Goal: Transaction & Acquisition: Purchase product/service

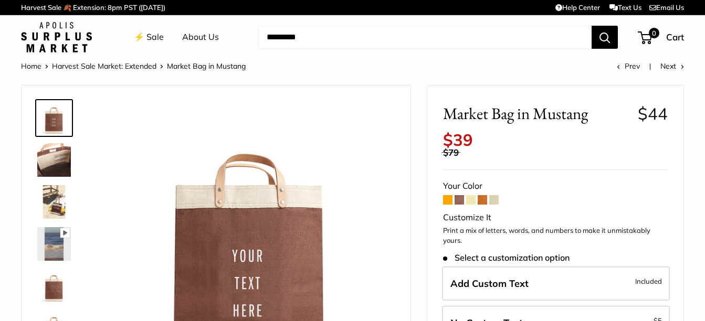
click at [448, 202] on span at bounding box center [447, 199] width 9 height 9
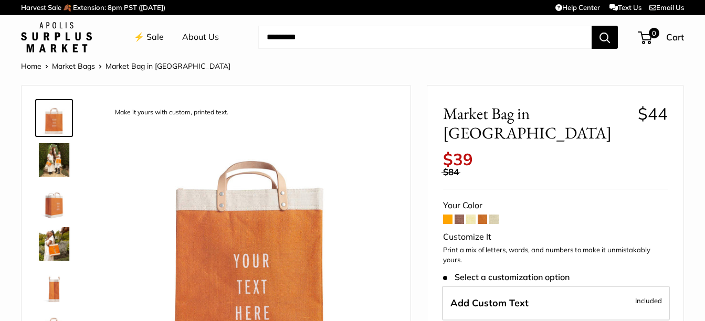
click at [473, 215] on span at bounding box center [470, 219] width 9 height 9
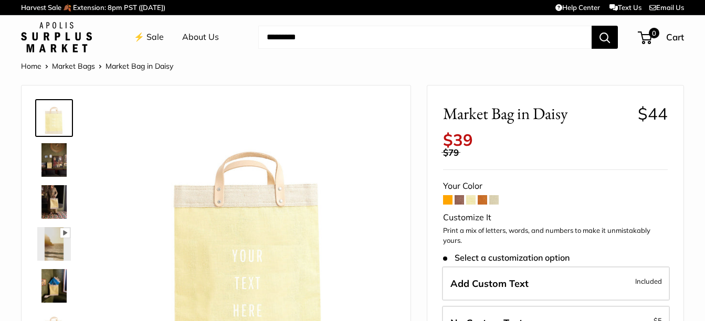
click at [486, 202] on span at bounding box center [482, 199] width 9 height 9
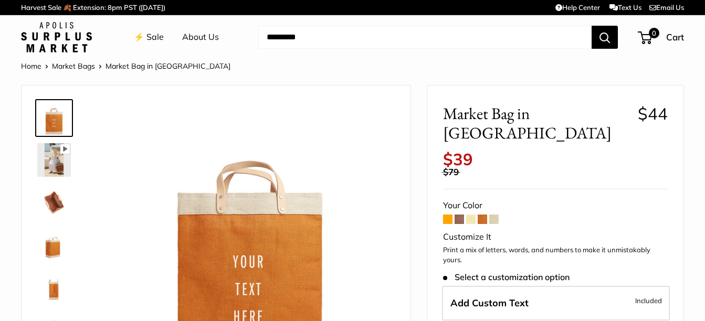
click at [492, 215] on span at bounding box center [493, 219] width 9 height 9
click at [159, 39] on link "⚡️ Sale" at bounding box center [149, 37] width 30 height 16
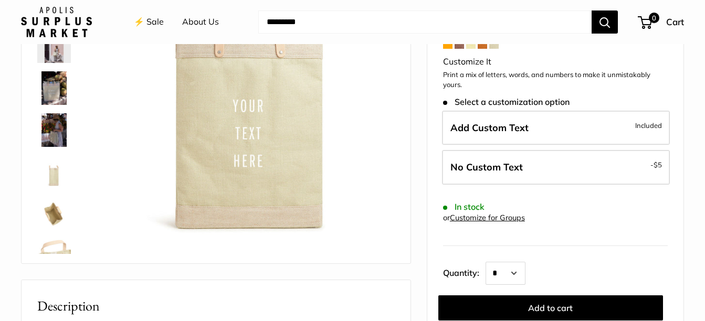
scroll to position [158, 0]
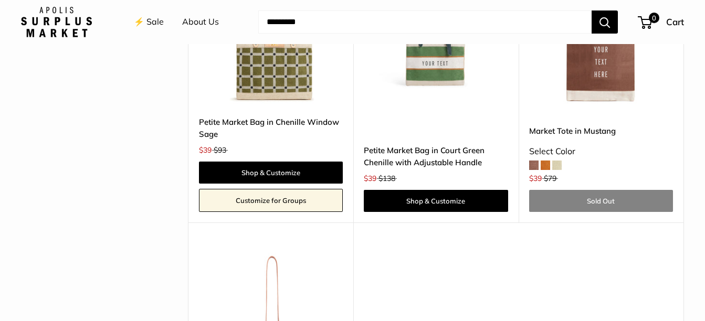
scroll to position [2310, 0]
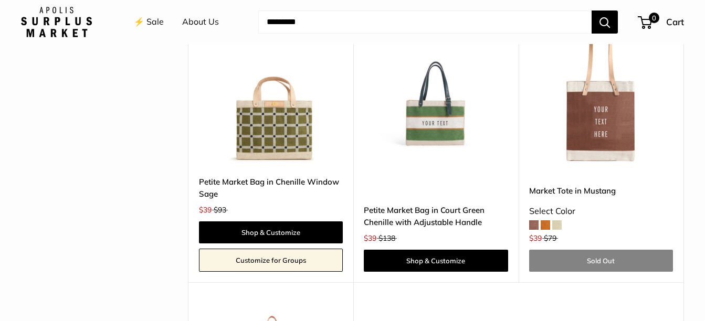
click at [0, 0] on img at bounding box center [0, 0] width 0 height 0
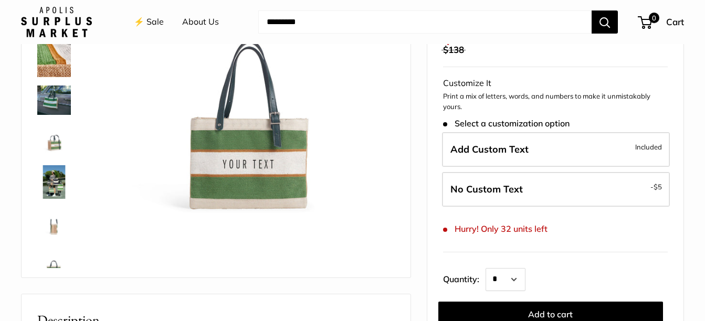
scroll to position [158, 0]
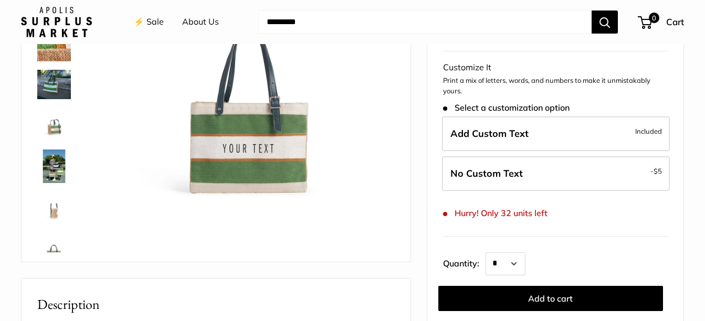
click at [58, 211] on img at bounding box center [54, 209] width 34 height 34
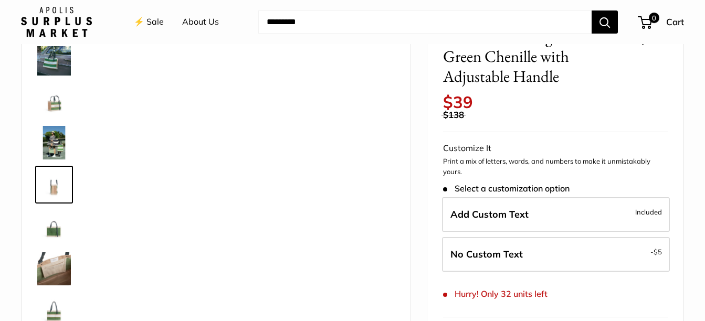
scroll to position [53, 0]
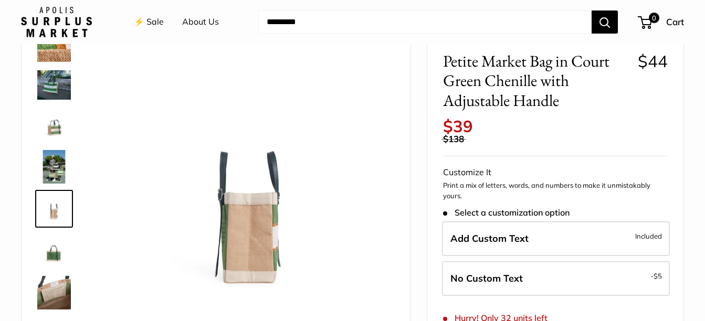
click at [52, 295] on img at bounding box center [54, 293] width 34 height 34
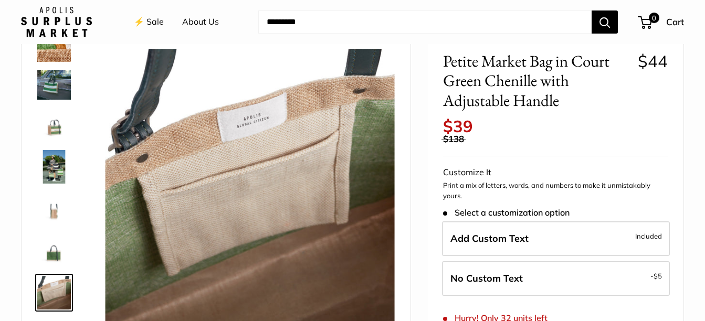
click at [59, 173] on img at bounding box center [54, 167] width 34 height 34
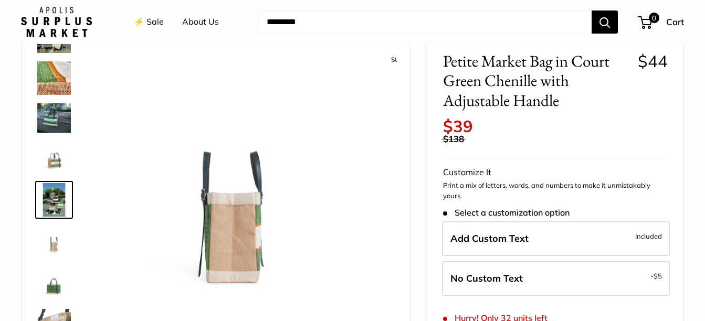
scroll to position [70, 0]
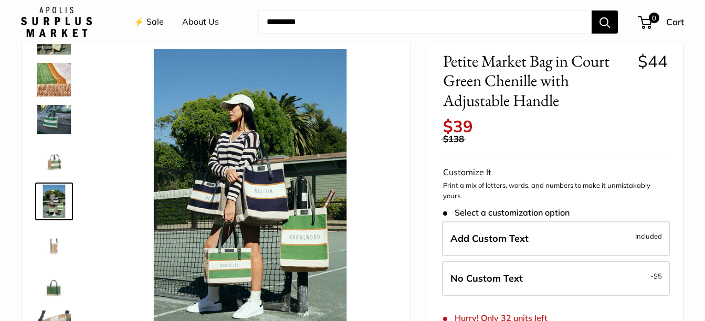
click at [55, 166] on img at bounding box center [54, 160] width 34 height 34
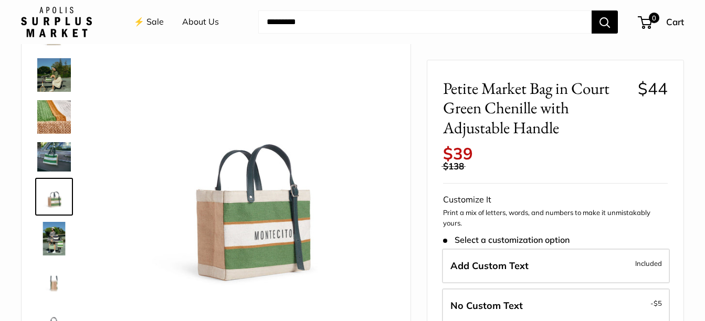
scroll to position [53, 0]
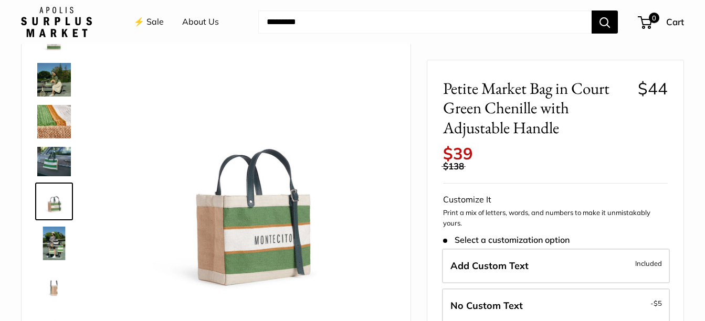
click at [49, 154] on img at bounding box center [54, 161] width 34 height 29
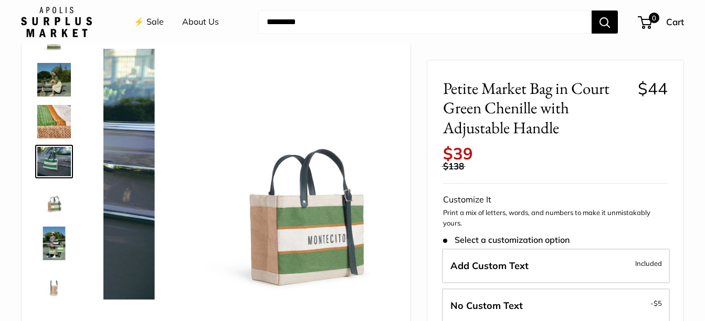
scroll to position [0, 0]
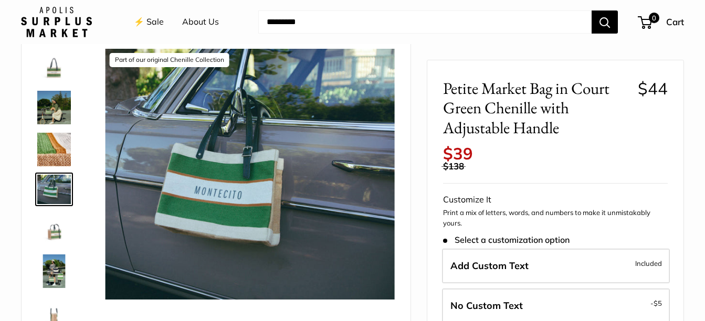
click at [53, 146] on img at bounding box center [54, 150] width 34 height 34
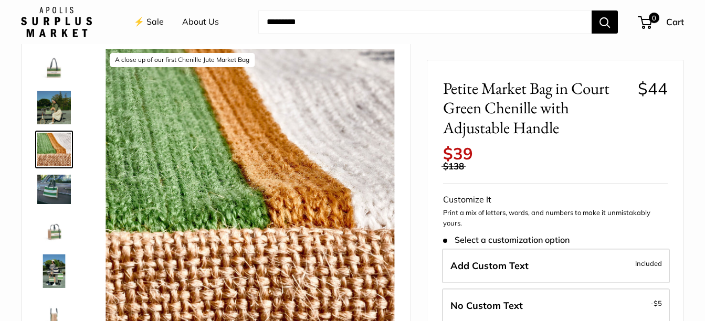
click at [66, 111] on img at bounding box center [54, 108] width 34 height 34
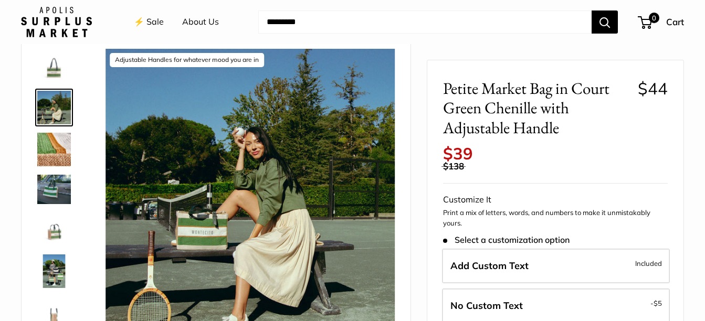
click at [56, 196] on img at bounding box center [54, 189] width 34 height 29
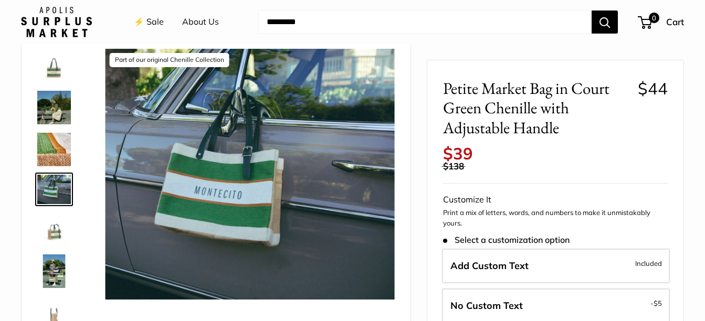
click at [58, 276] on img at bounding box center [54, 272] width 34 height 34
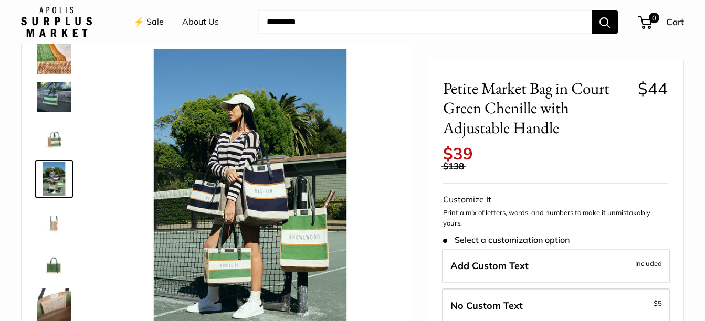
scroll to position [104, 0]
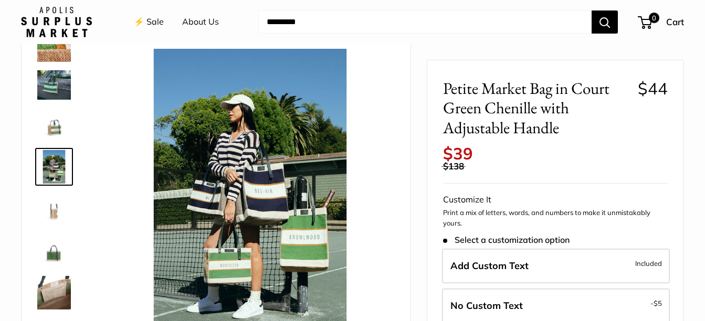
click at [47, 283] on img at bounding box center [54, 293] width 34 height 34
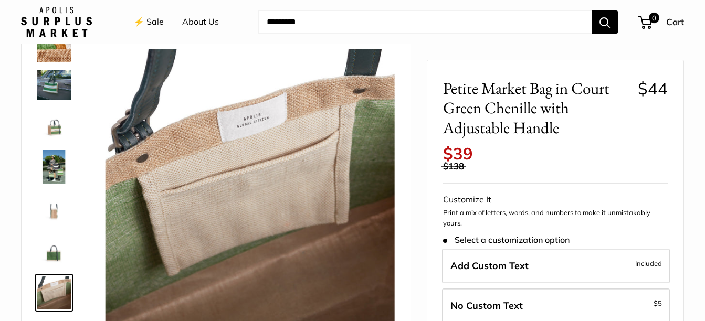
click at [51, 254] on img at bounding box center [54, 251] width 34 height 34
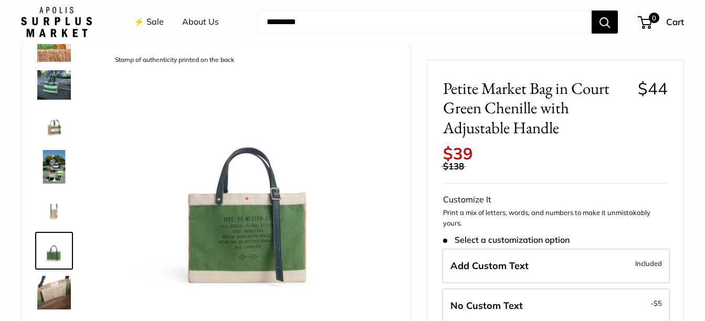
click at [53, 213] on img at bounding box center [54, 209] width 34 height 34
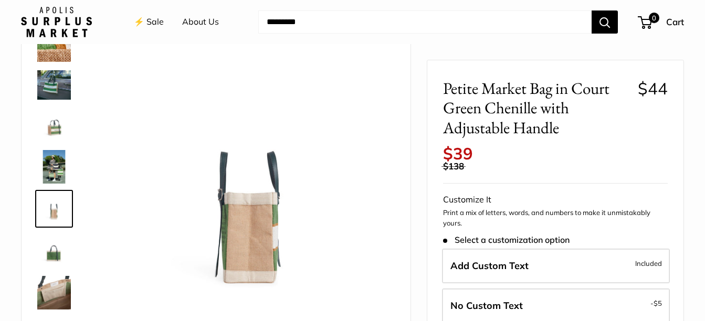
click at [58, 257] on img at bounding box center [54, 251] width 34 height 34
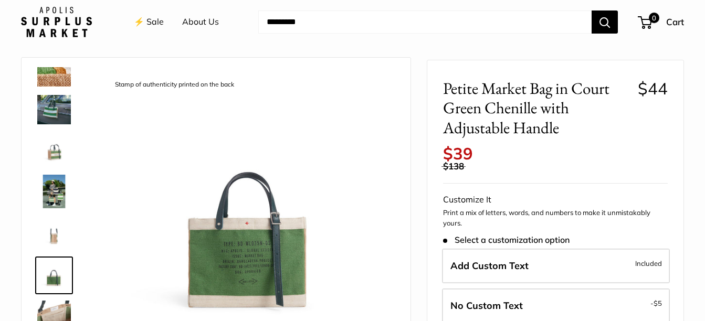
scroll to position [53, 0]
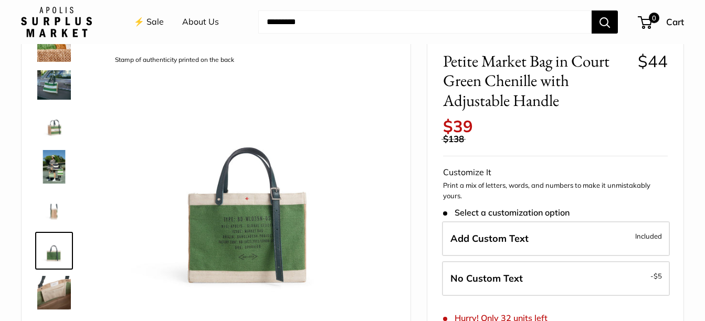
click at [249, 238] on img at bounding box center [250, 193] width 289 height 289
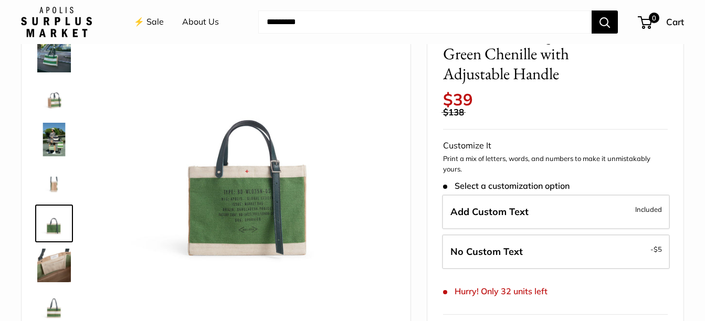
scroll to position [53, 0]
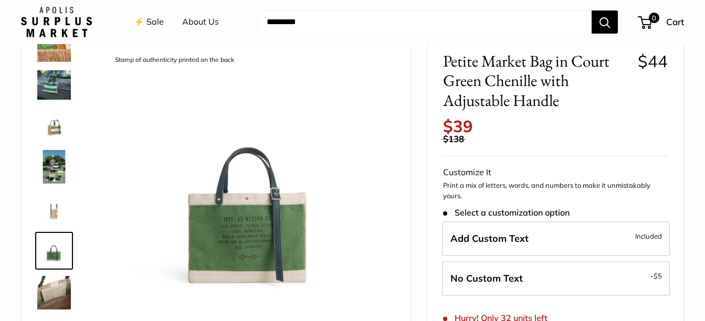
click at [54, 177] on img at bounding box center [54, 167] width 34 height 34
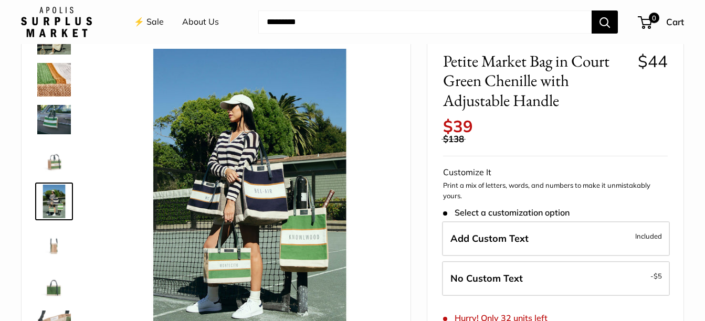
click at [52, 162] on img at bounding box center [54, 160] width 34 height 34
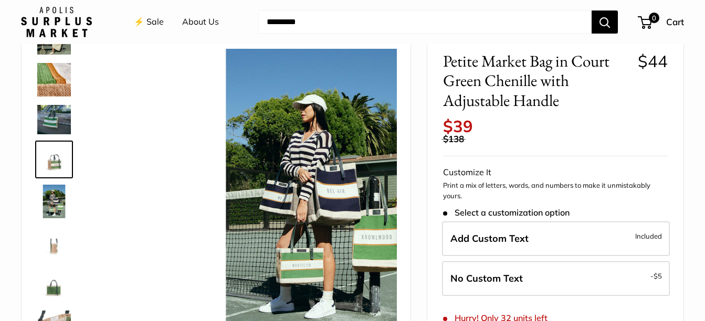
scroll to position [28, 0]
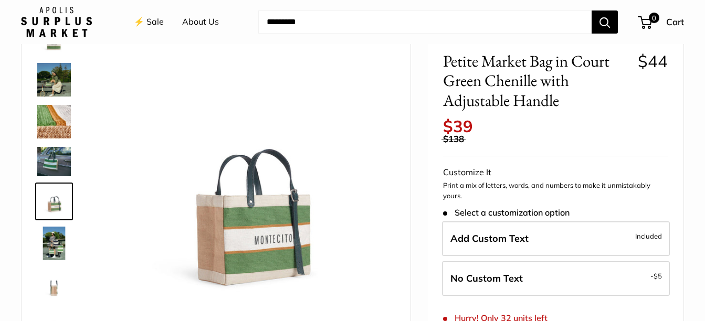
click at [58, 245] on img at bounding box center [54, 244] width 34 height 34
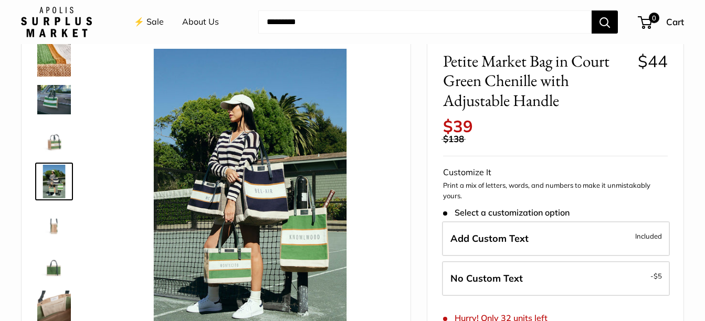
scroll to position [104, 0]
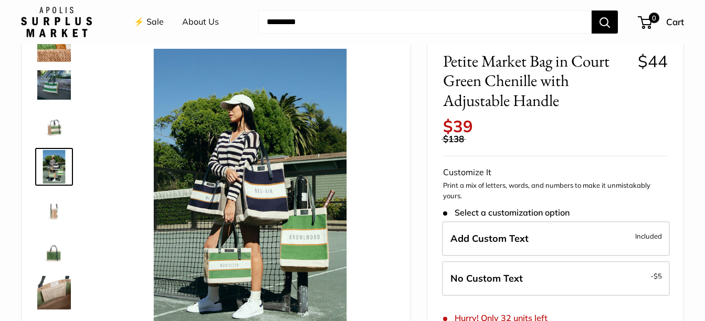
click at [45, 287] on img at bounding box center [54, 293] width 34 height 34
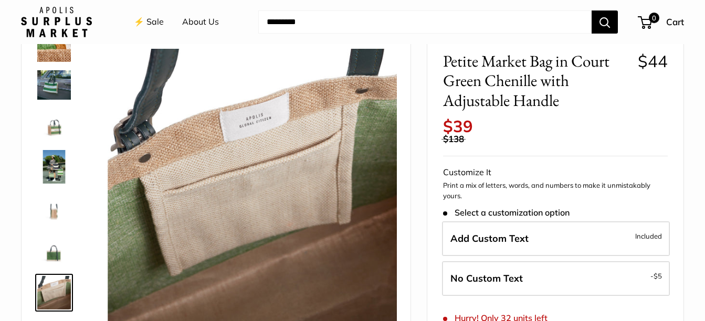
click at [50, 255] on img at bounding box center [54, 251] width 34 height 34
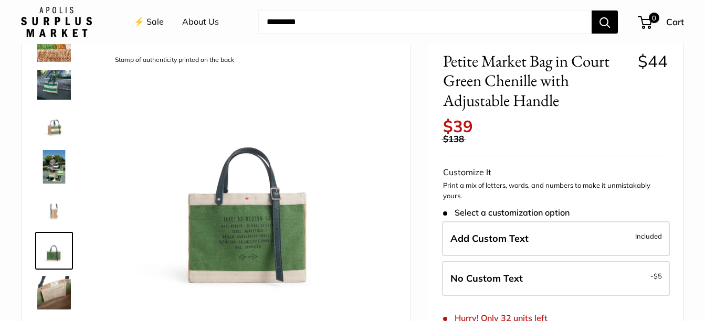
click at [52, 175] on img at bounding box center [54, 167] width 34 height 34
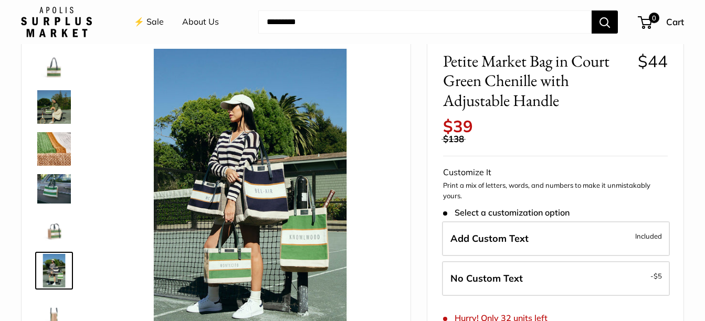
scroll to position [0, 0]
click at [57, 29] on img at bounding box center [56, 22] width 71 height 30
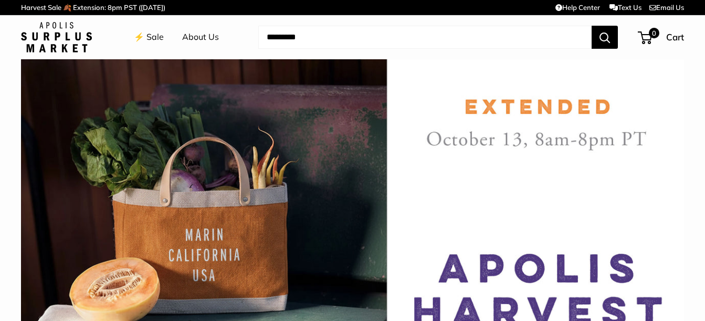
click at [221, 43] on ul "⚡️ Sale About Us" at bounding box center [185, 37] width 103 height 34
click at [209, 41] on link "About Us" at bounding box center [200, 37] width 37 height 16
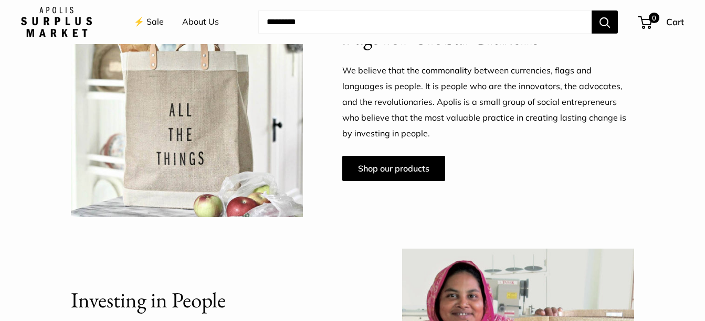
scroll to position [578, 0]
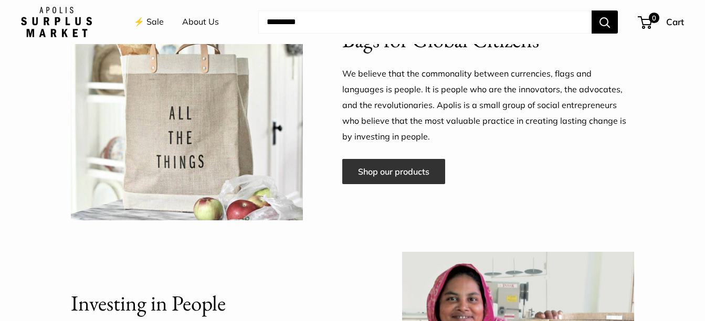
click at [406, 174] on link "Shop our products" at bounding box center [393, 171] width 103 height 25
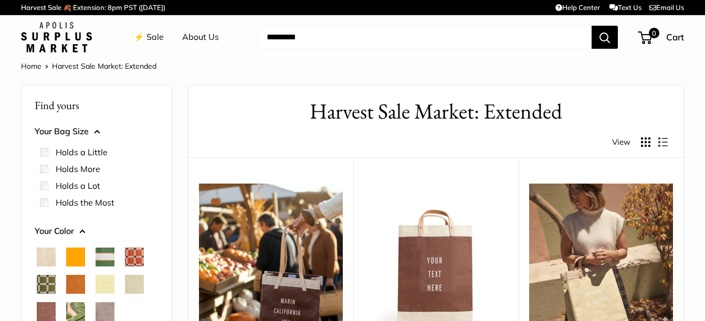
click at [202, 37] on link "About Us" at bounding box center [200, 37] width 37 height 16
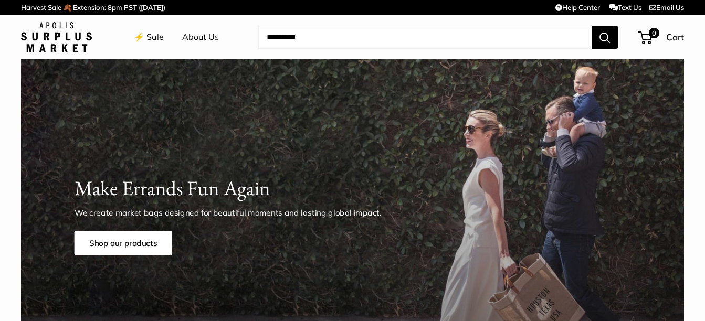
click at [156, 37] on link "⚡️ Sale" at bounding box center [149, 37] width 30 height 16
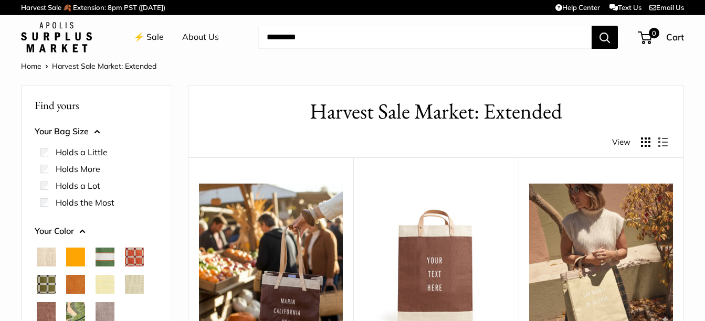
click at [100, 259] on span "Court Green" at bounding box center [105, 257] width 19 height 19
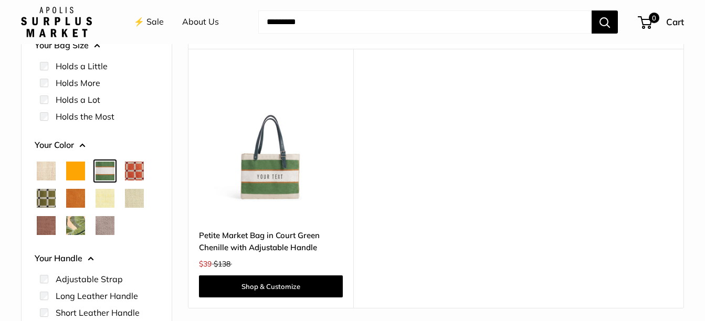
scroll to position [158, 0]
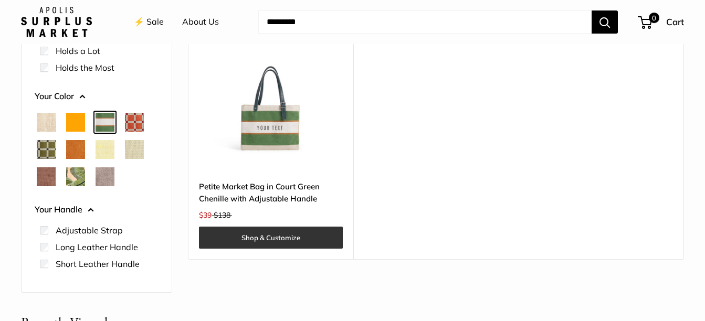
click at [308, 232] on link "Shop & Customize" at bounding box center [271, 238] width 144 height 22
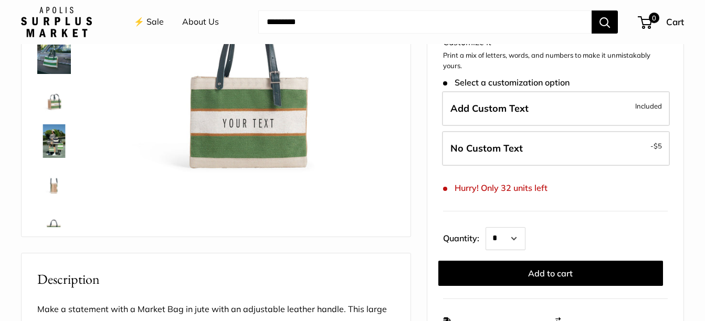
scroll to position [105, 0]
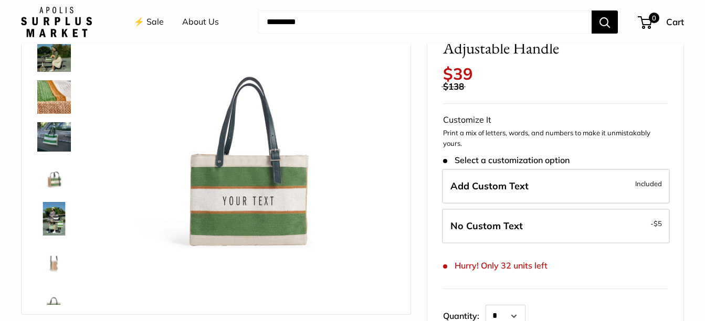
click at [52, 265] on img at bounding box center [54, 261] width 34 height 34
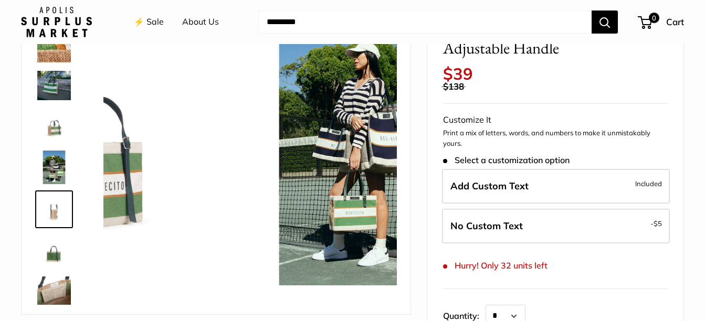
scroll to position [104, 0]
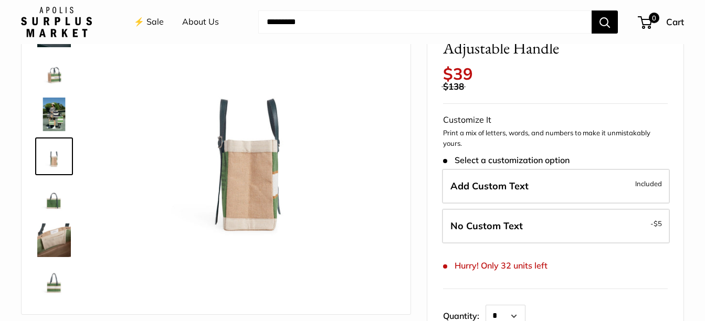
click at [57, 288] on img at bounding box center [54, 283] width 34 height 34
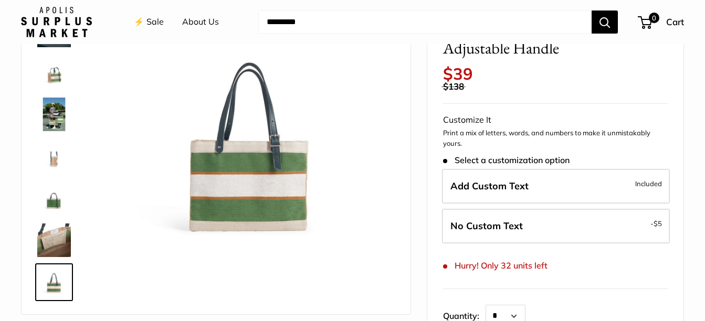
click at [51, 160] on img at bounding box center [54, 157] width 34 height 34
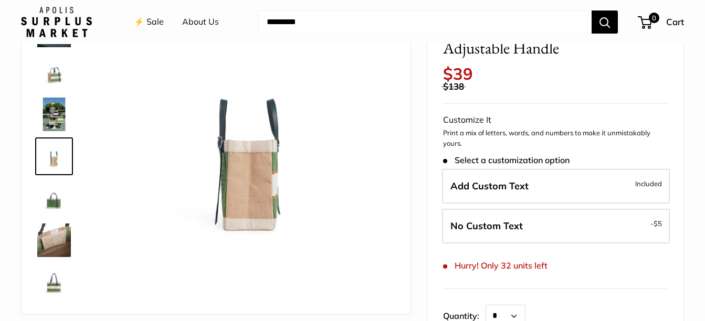
click at [59, 121] on img at bounding box center [54, 115] width 34 height 34
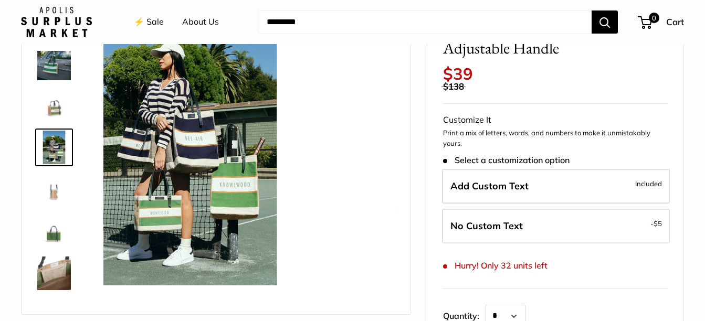
scroll to position [70, 0]
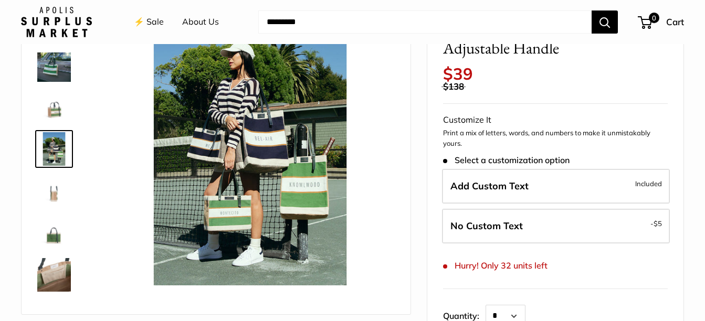
click at [56, 240] on img at bounding box center [54, 233] width 34 height 34
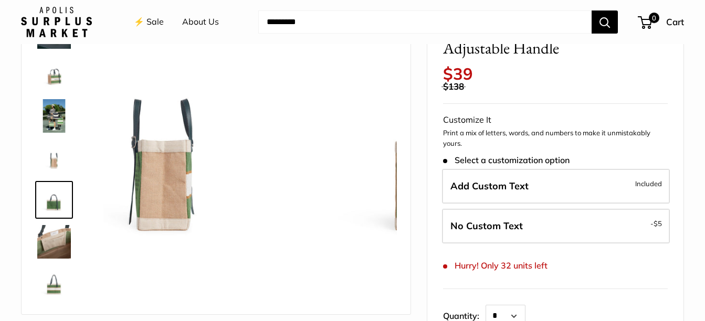
scroll to position [104, 0]
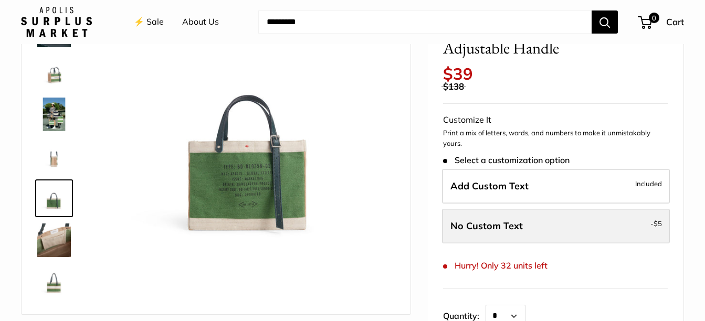
click at [540, 223] on label "No Custom Text - $5" at bounding box center [556, 226] width 228 height 35
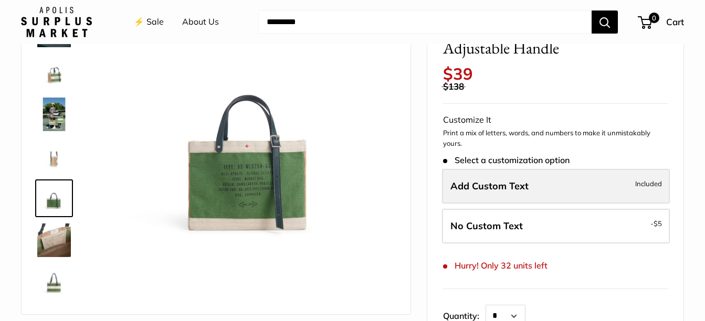
click at [625, 188] on label "Add Custom Text Included" at bounding box center [556, 186] width 228 height 35
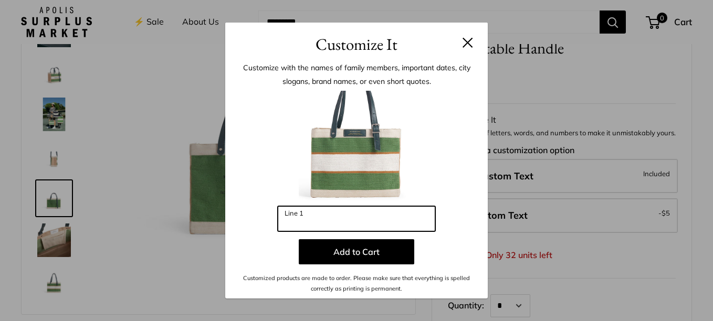
click at [354, 216] on input "Line 1" at bounding box center [357, 218] width 158 height 25
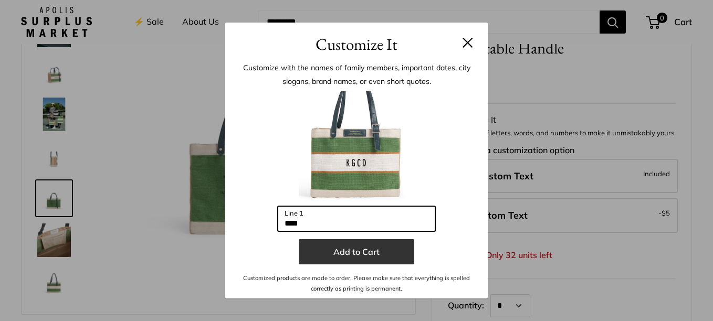
type input "****"
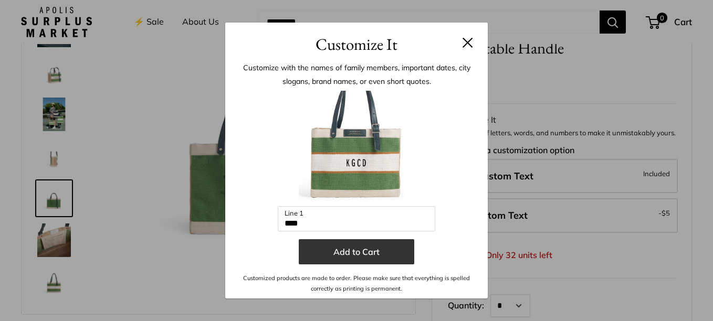
click at [347, 250] on button "Add to Cart" at bounding box center [357, 251] width 116 height 25
